Goal: Task Accomplishment & Management: Manage account settings

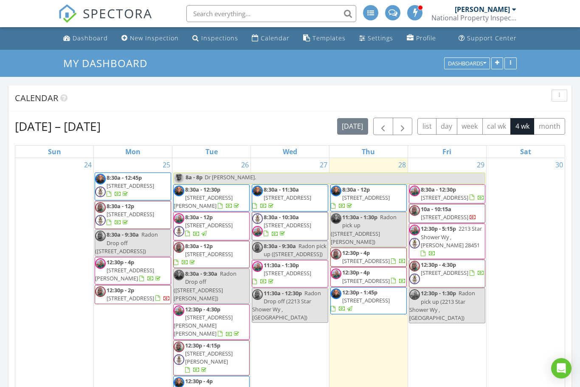
scroll to position [753, 581]
click at [93, 42] on div "Dashboard" at bounding box center [90, 38] width 35 height 8
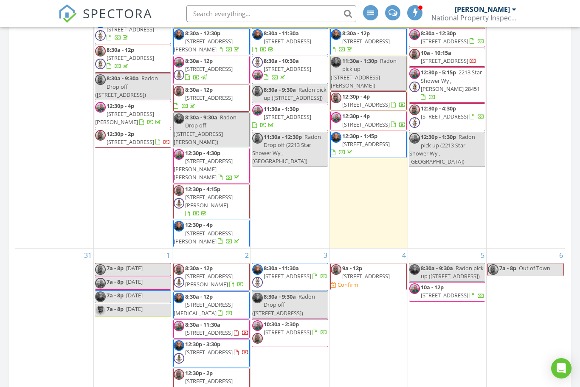
click at [453, 65] on span "510 Bladen St, Wilmington 28401" at bounding box center [445, 61] width 48 height 8
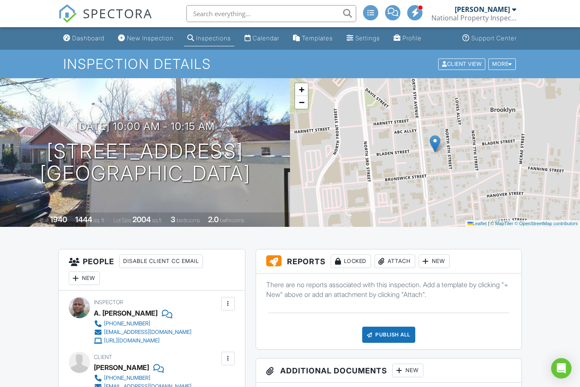
click at [93, 42] on div "Dashboard" at bounding box center [88, 37] width 32 height 7
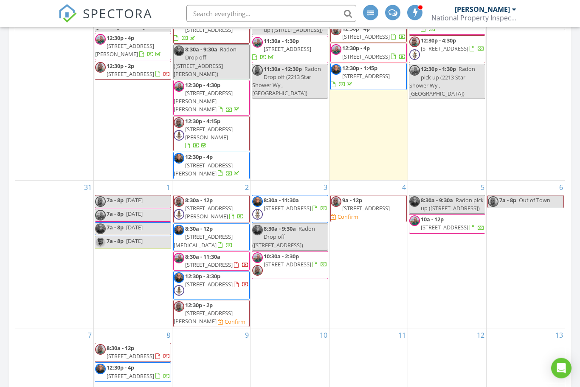
scroll to position [129, 0]
click at [233, 280] on span "750 Creekway Cir SE , Bolivia 28422" at bounding box center [209, 284] width 48 height 8
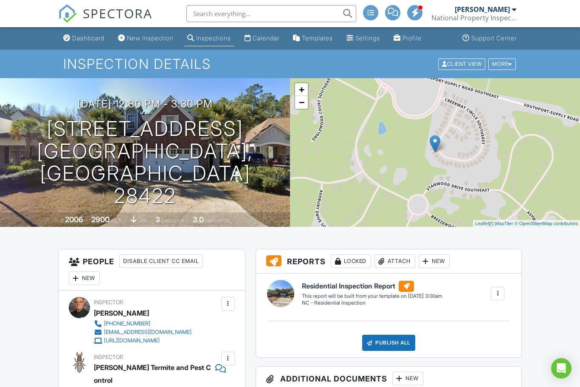
click at [90, 41] on div "Dashboard" at bounding box center [88, 37] width 32 height 7
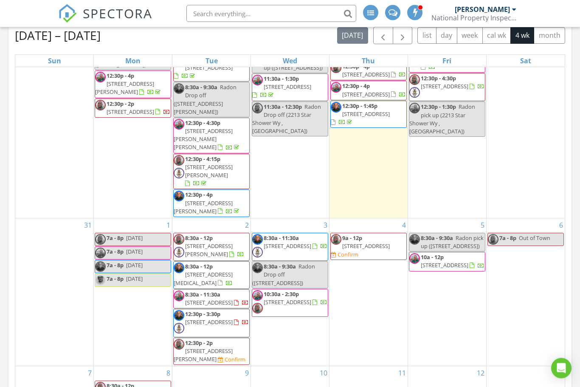
scroll to position [91, 0]
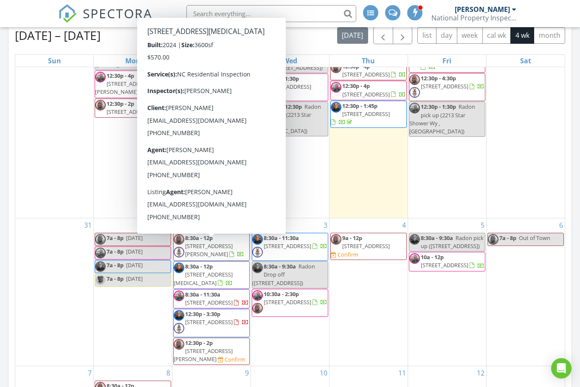
click at [243, 263] on span "8:30a - 12p 706 Sonata Dr SE, Bolivia 28422" at bounding box center [212, 275] width 76 height 25
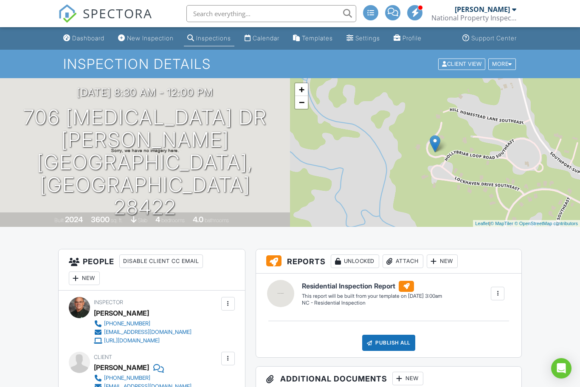
click at [91, 40] on div "Dashboard" at bounding box center [88, 37] width 32 height 7
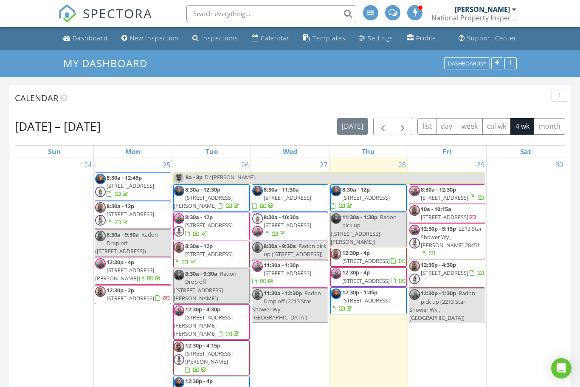
scroll to position [753, 581]
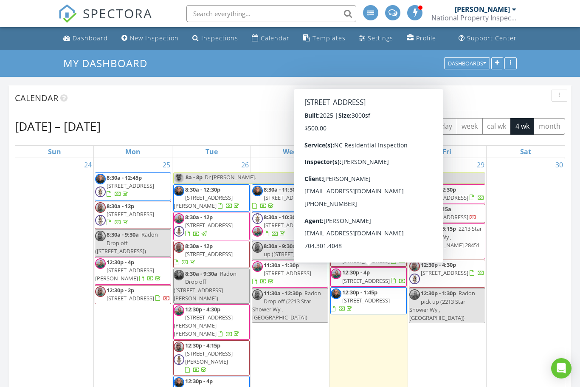
click at [485, 342] on div "29 8:30a - 12:30p [STREET_ADDRESS] 10a - 10:15a [STREET_ADDRESS] 12:30p - 5:15p…" at bounding box center [447, 281] width 78 height 246
click at [449, 356] on div "29 8:30a - 12:30p [STREET_ADDRESS] 10a - 10:15a [STREET_ADDRESS] 12:30p - 5:15p…" at bounding box center [447, 281] width 78 height 246
click at [390, 283] on span "[STREET_ADDRESS]" at bounding box center [366, 281] width 48 height 8
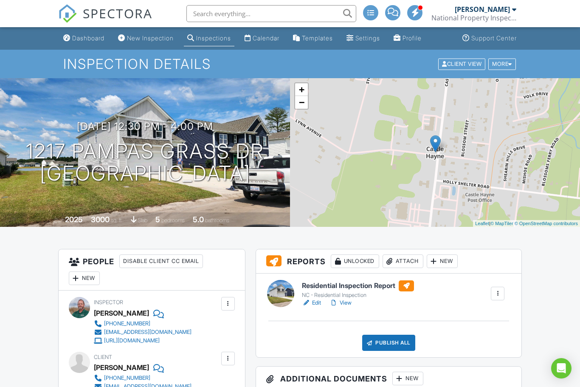
click at [91, 42] on div "Dashboard" at bounding box center [88, 37] width 32 height 7
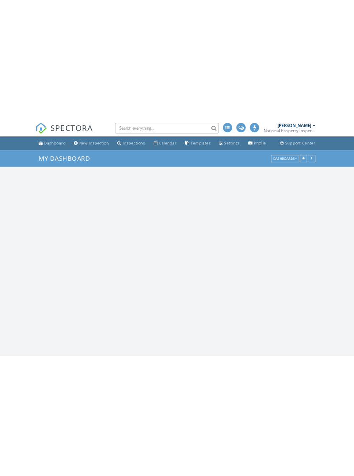
scroll to position [753, 581]
